Goal: Information Seeking & Learning: Check status

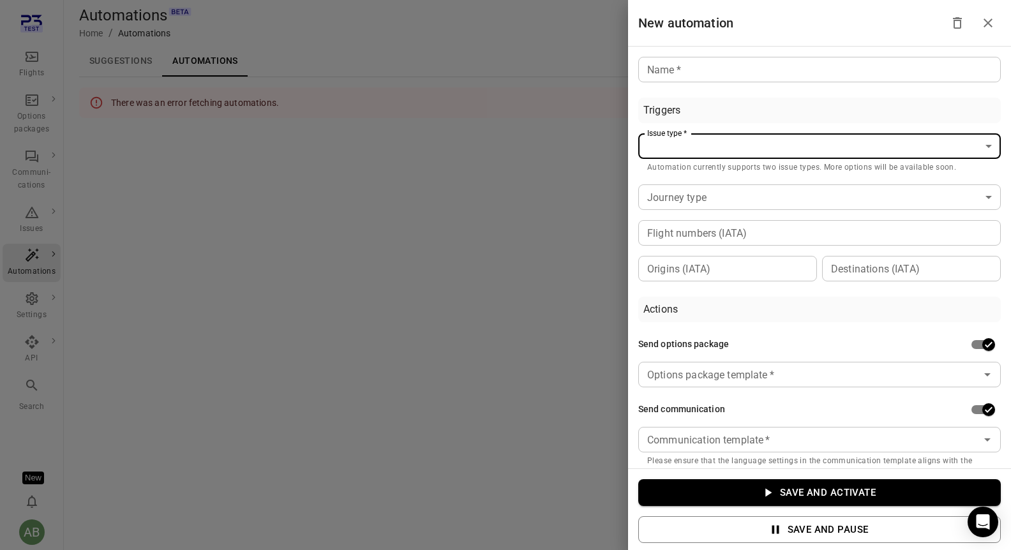
scroll to position [22, 0]
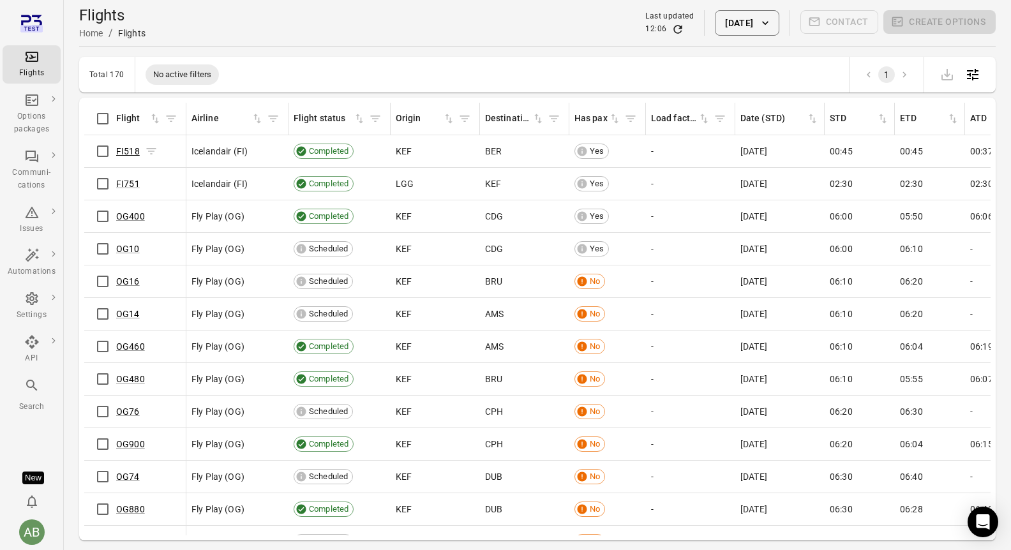
click at [128, 152] on link "FI518" at bounding box center [128, 151] width 24 height 10
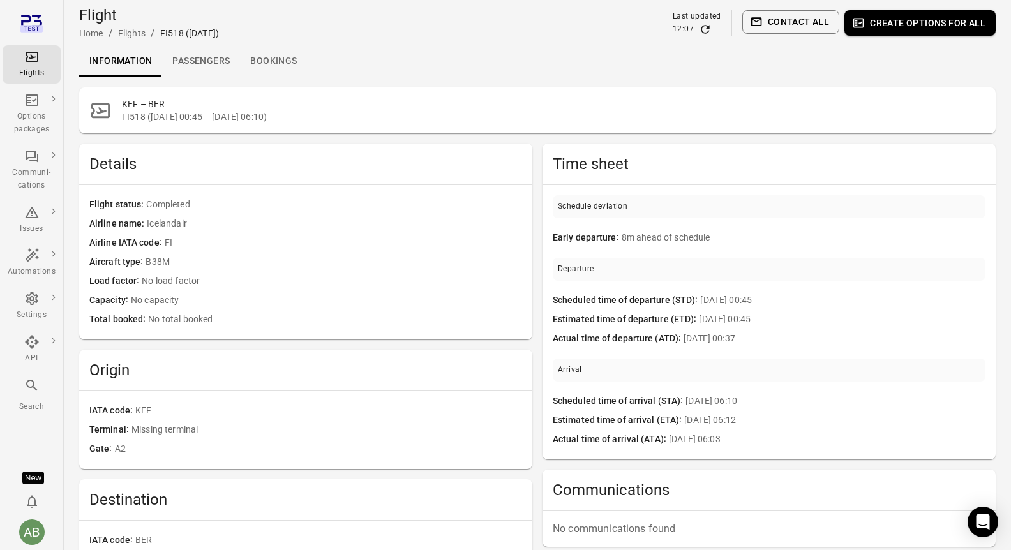
click at [198, 58] on link "Passengers" at bounding box center [201, 61] width 78 height 31
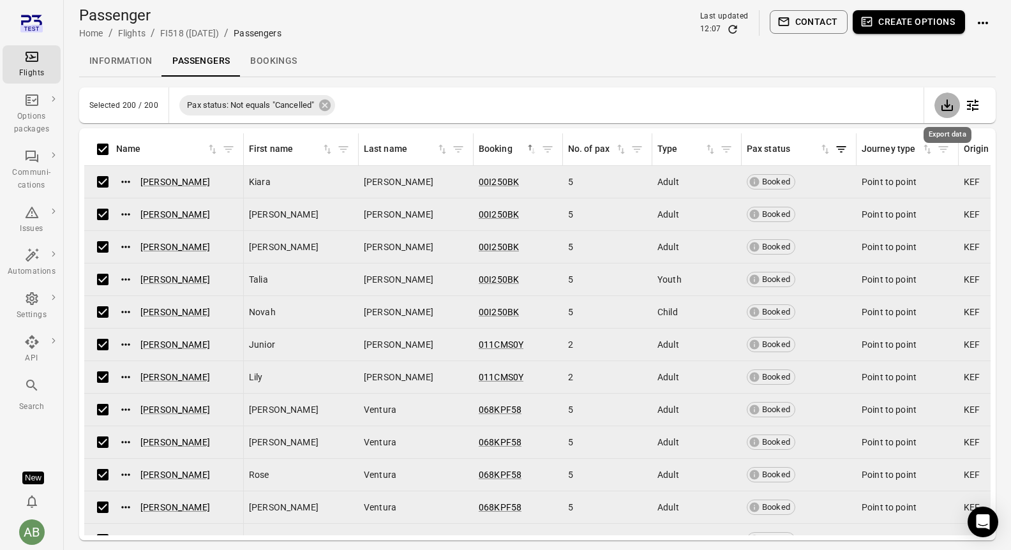
click at [949, 103] on icon "Export data" at bounding box center [947, 105] width 15 height 15
click at [35, 117] on div "Options packages" at bounding box center [32, 123] width 48 height 26
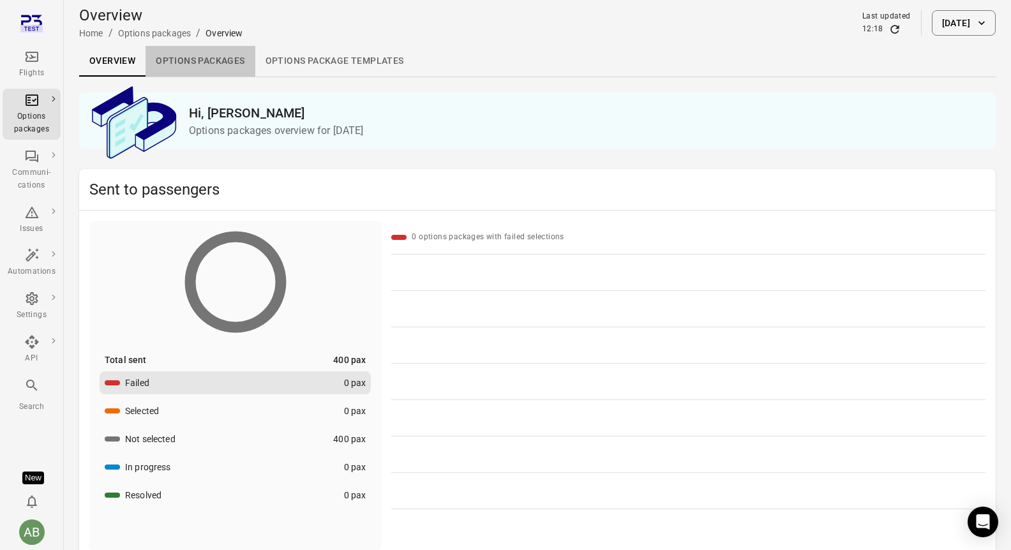
click at [200, 57] on link "Options packages" at bounding box center [200, 61] width 109 height 31
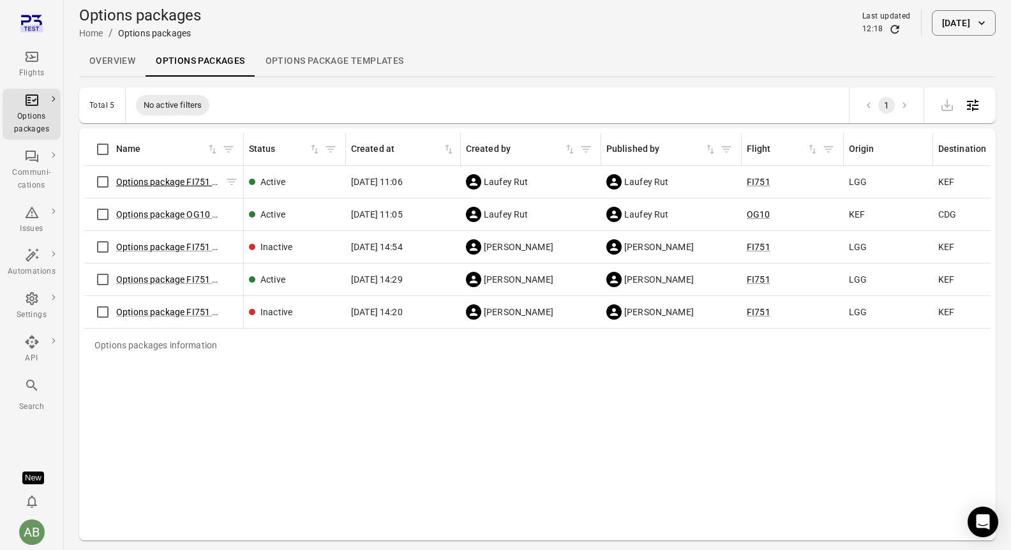
click at [139, 182] on link "Options package FI751 ([DATE])" at bounding box center [181, 182] width 130 height 10
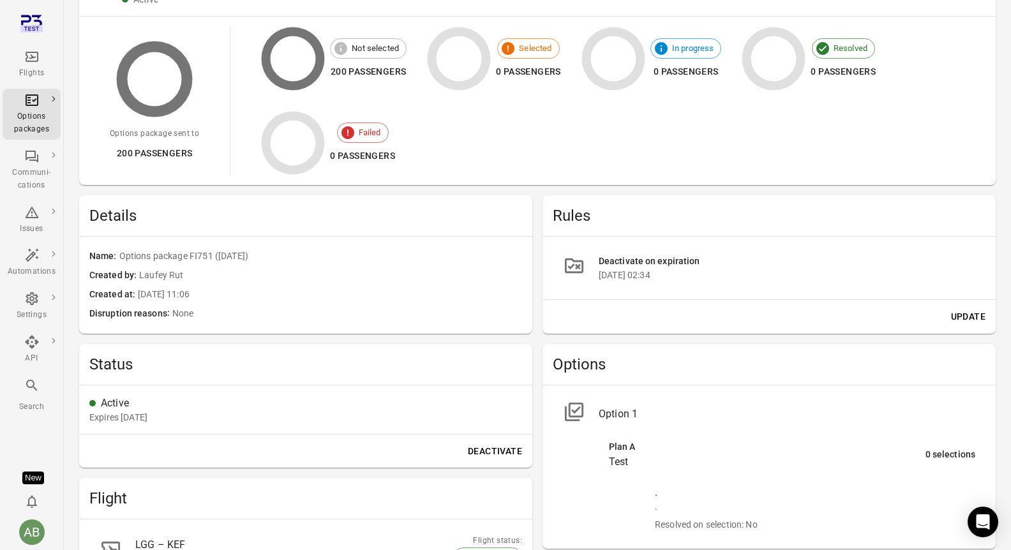
scroll to position [132, 0]
click at [25, 63] on icon "Main navigation" at bounding box center [31, 56] width 15 height 15
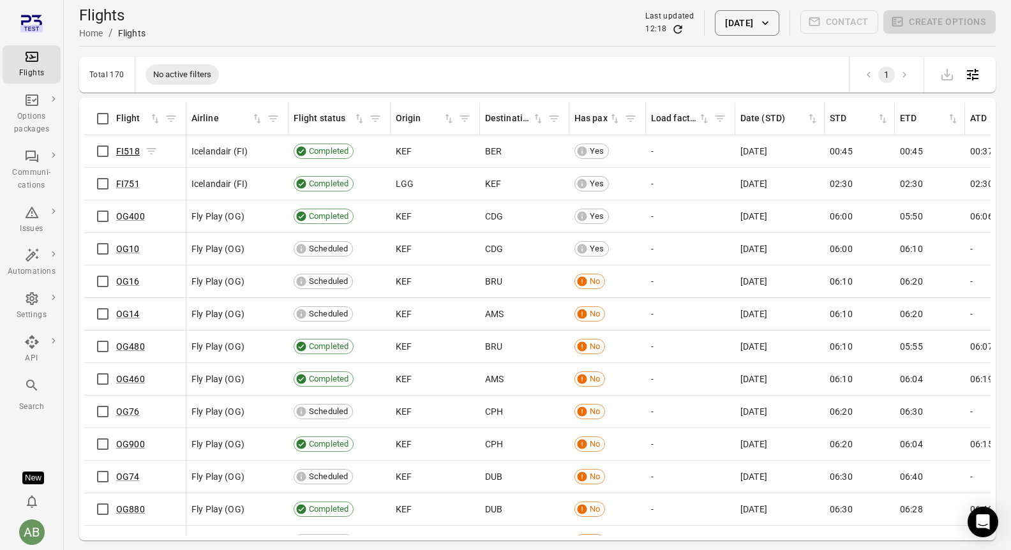
click at [134, 151] on link "FI518" at bounding box center [128, 151] width 24 height 10
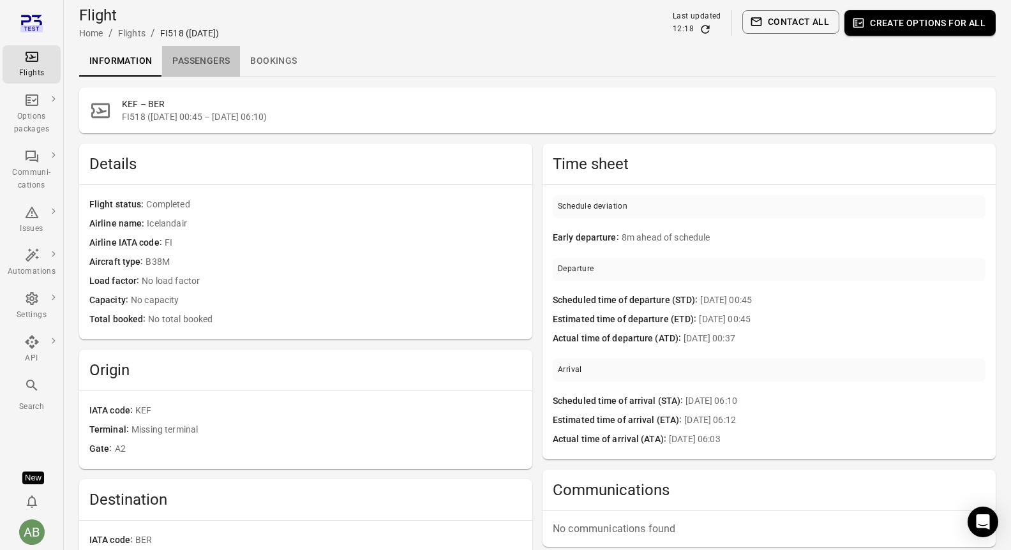
click at [211, 59] on link "Passengers" at bounding box center [201, 61] width 78 height 31
